Goal: Transaction & Acquisition: Purchase product/service

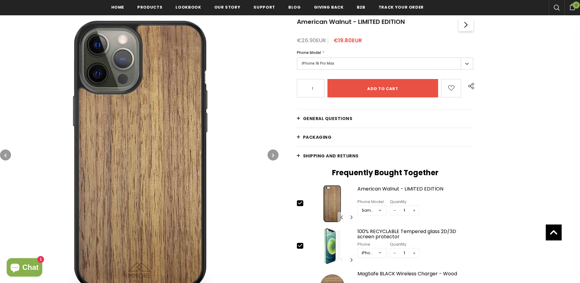
scroll to position [122, 0]
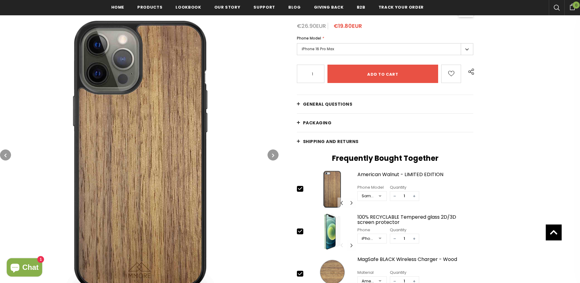
click at [273, 155] on icon "button" at bounding box center [273, 155] width 2 height 6
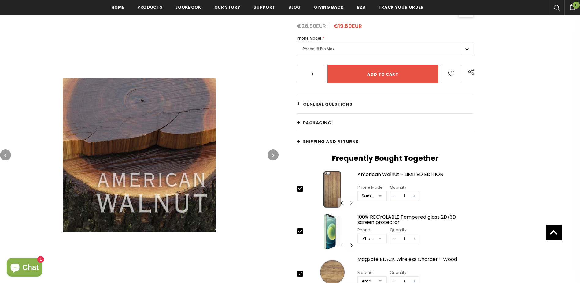
click at [273, 155] on icon "button" at bounding box center [273, 155] width 2 height 6
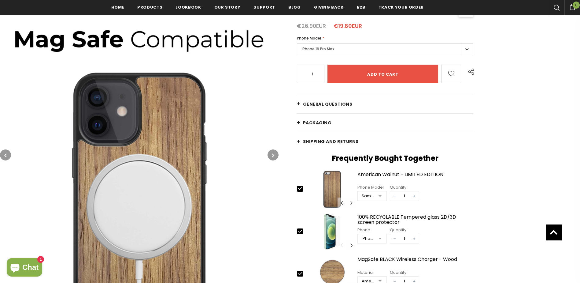
click at [351, 48] on label "iPhone 16 Pro Max" at bounding box center [385, 49] width 177 height 12
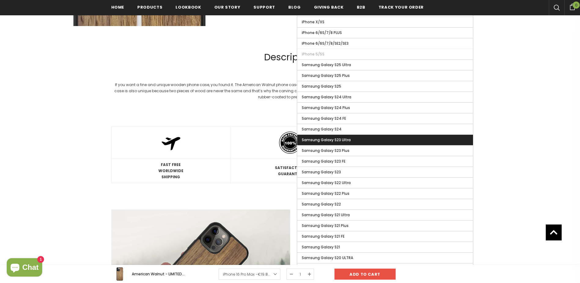
scroll to position [489, 0]
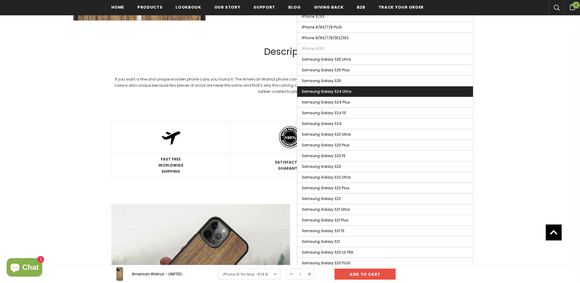
click at [369, 93] on label "Samsung Galaxy S24 Ultra" at bounding box center [385, 91] width 176 height 10
click at [0, 0] on input "Samsung Galaxy S24 Ultra" at bounding box center [0, 0] width 0 height 0
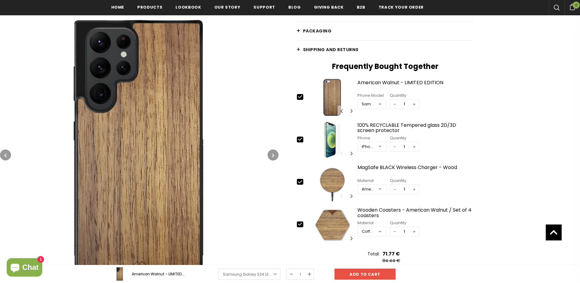
scroll to position [184, 0]
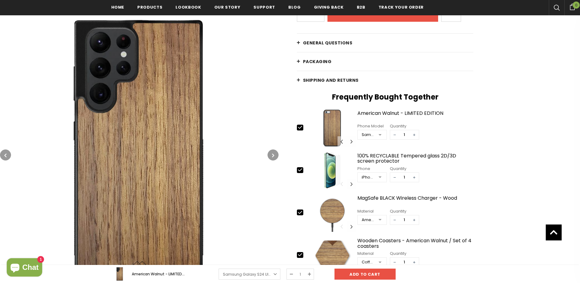
click at [277, 153] on button "button" at bounding box center [273, 154] width 11 height 11
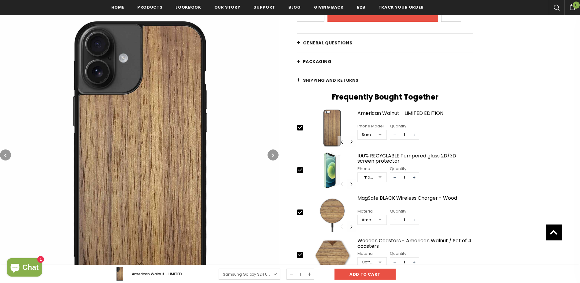
click at [274, 154] on icon "button" at bounding box center [273, 155] width 2 height 6
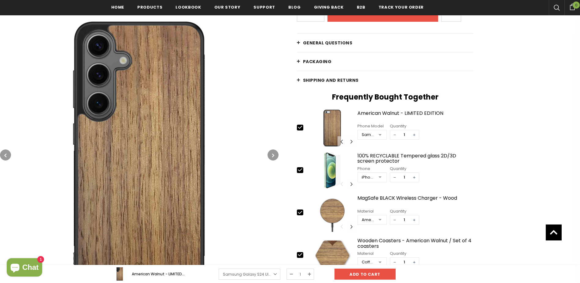
click at [6, 152] on icon "button" at bounding box center [5, 155] width 2 height 6
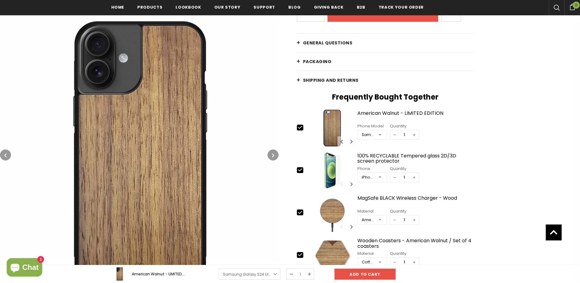
click at [6, 152] on icon "button" at bounding box center [5, 155] width 2 height 6
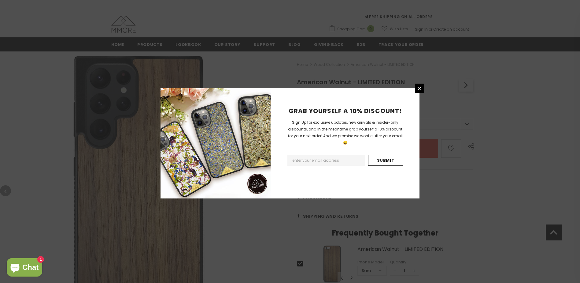
scroll to position [31, 0]
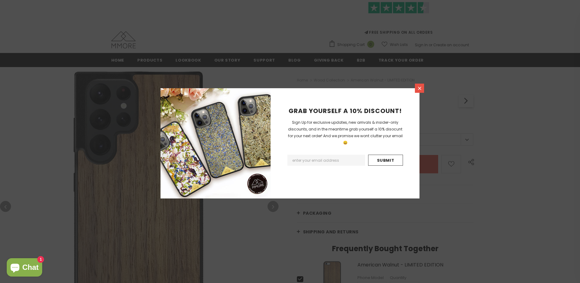
click at [420, 87] on icon at bounding box center [419, 88] width 3 height 3
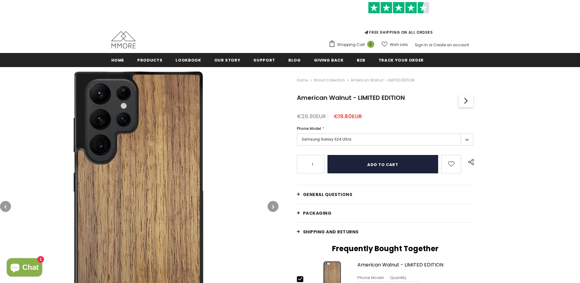
click at [396, 163] on input "Add to cart" at bounding box center [383, 164] width 111 height 18
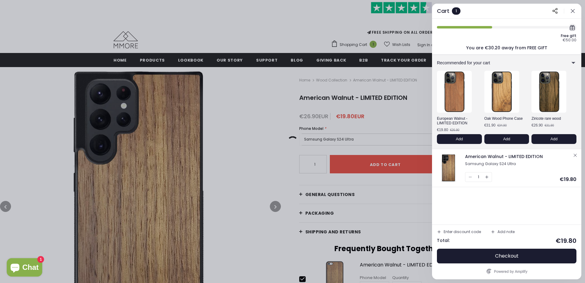
click at [384, 117] on div at bounding box center [292, 141] width 585 height 283
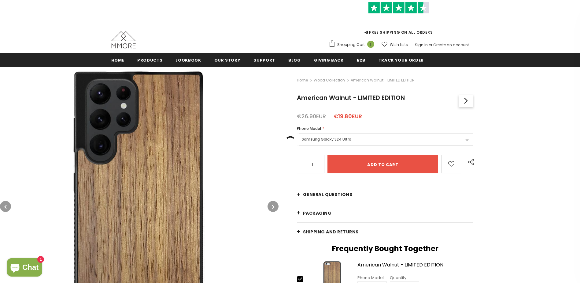
click at [325, 77] on span "Wood Collection" at bounding box center [329, 79] width 31 height 7
click at [325, 81] on link "Wood Collection" at bounding box center [329, 79] width 31 height 5
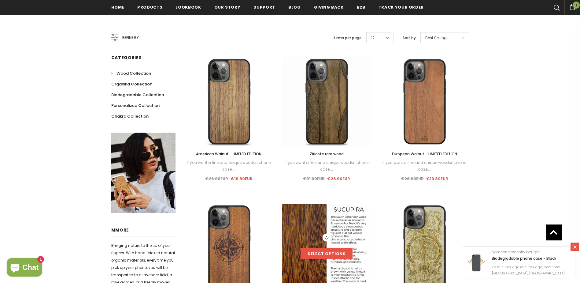
scroll to position [92, 0]
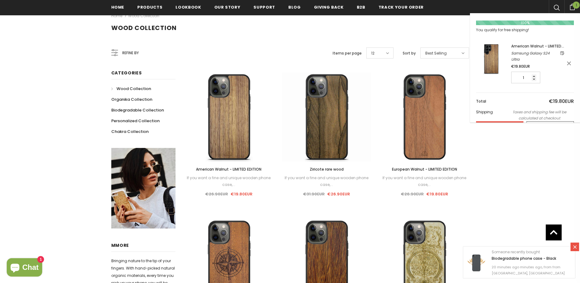
click at [577, 9] on link "Shopping Cart 1" at bounding box center [573, 6] width 16 height 7
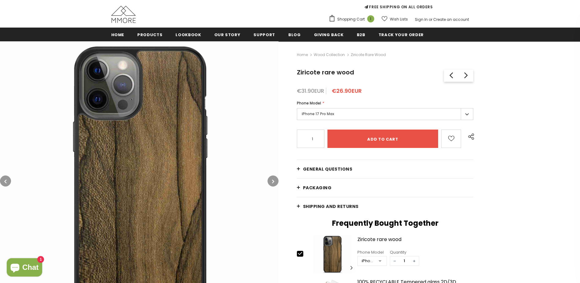
scroll to position [61, 0]
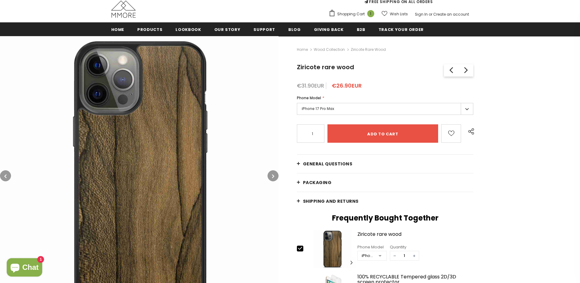
click at [273, 176] on icon "button" at bounding box center [273, 176] width 2 height 6
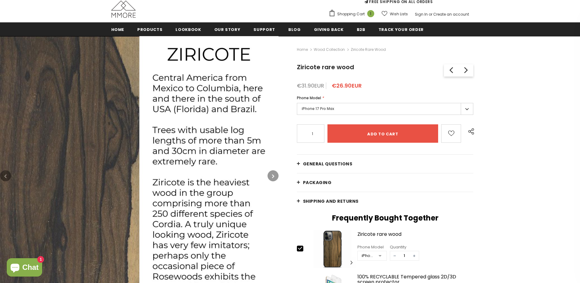
click at [273, 176] on icon "button" at bounding box center [273, 176] width 2 height 6
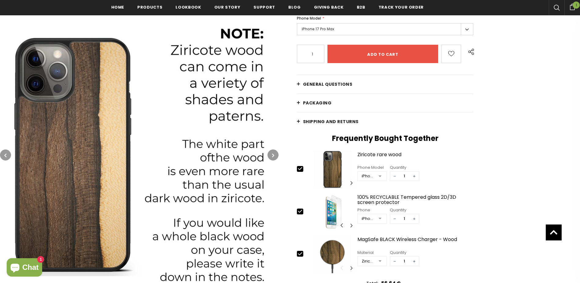
scroll to position [153, 0]
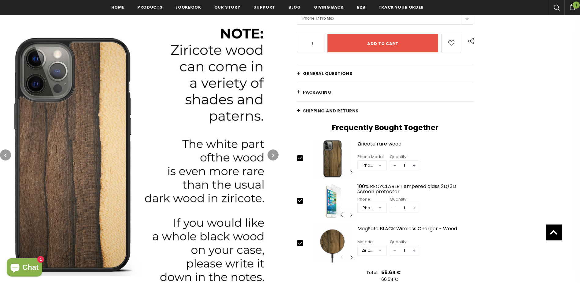
click at [275, 156] on button "button" at bounding box center [273, 154] width 11 height 11
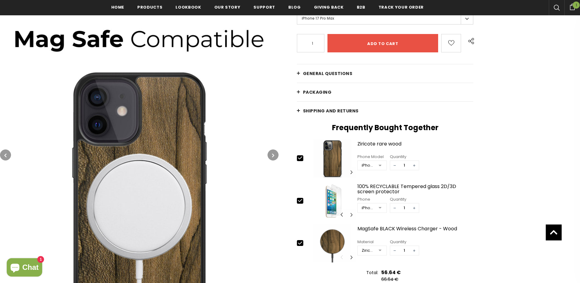
click at [275, 156] on button "button" at bounding box center [273, 154] width 11 height 11
